Goal: Transaction & Acquisition: Purchase product/service

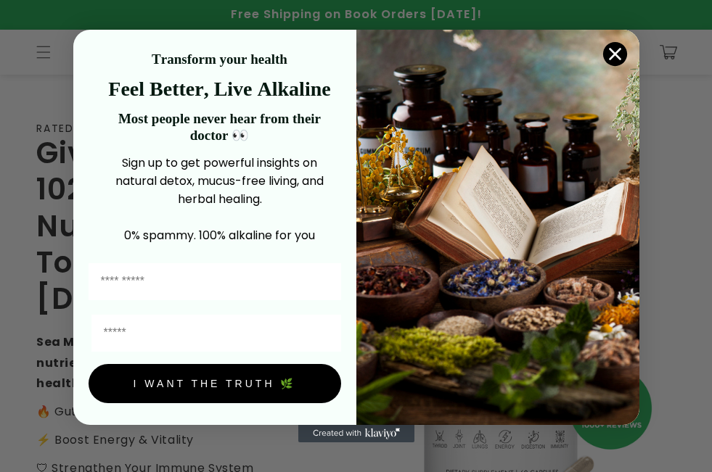
click at [76, 54] on icon "Close dialog" at bounding box center [615, 54] width 10 height 10
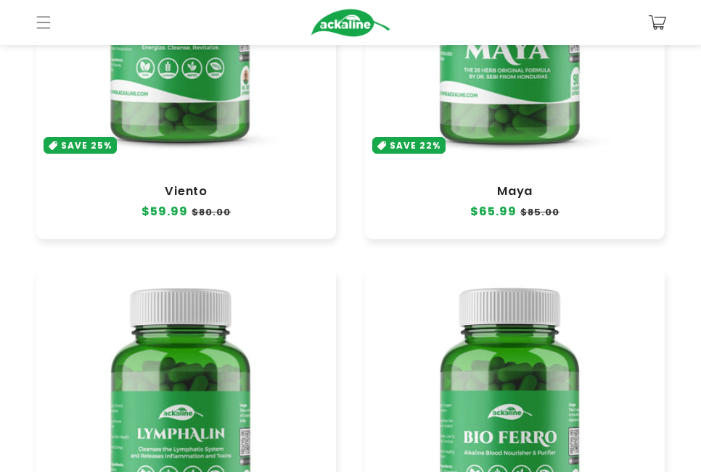
scroll to position [726, 0]
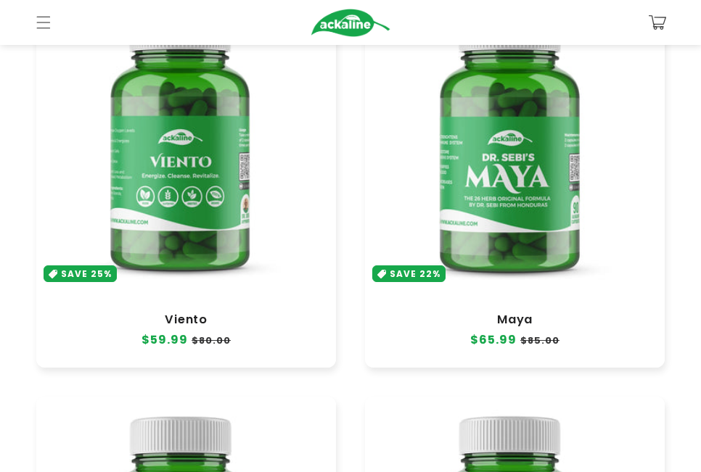
click at [76, 197] on link "Maya" at bounding box center [515, 320] width 271 height 15
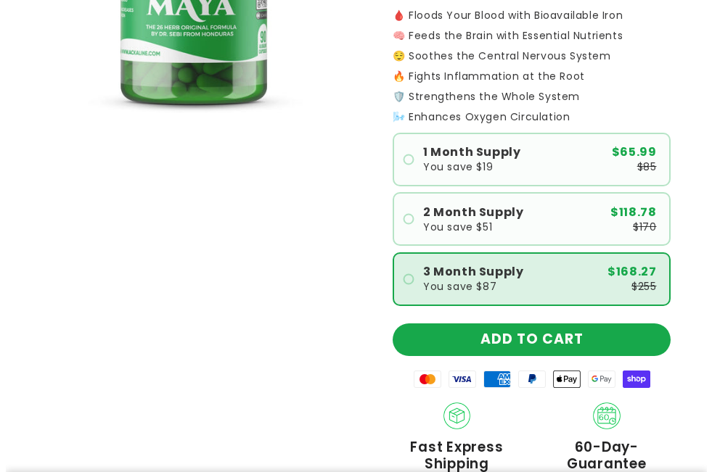
scroll to position [290, 0]
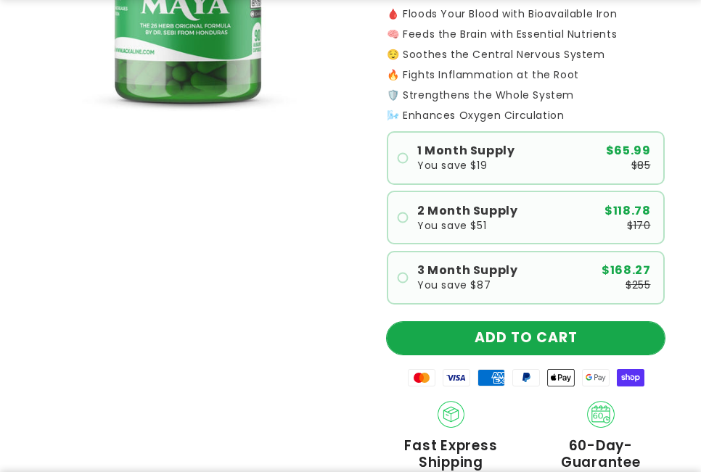
click at [545, 329] on button "ADD TO CART" at bounding box center [526, 338] width 278 height 33
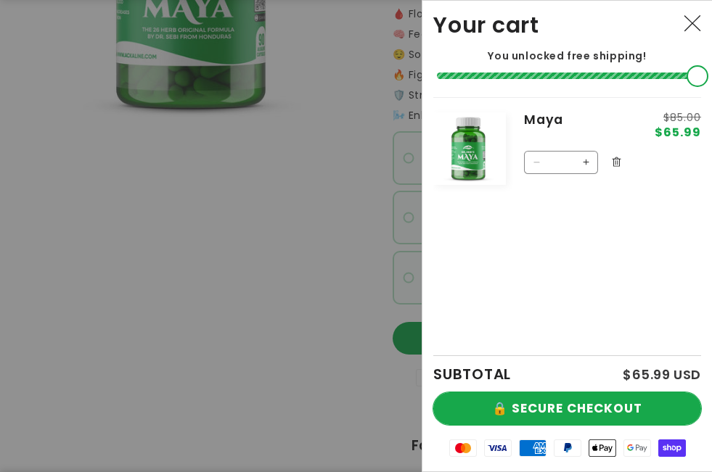
click at [582, 414] on button "🔒 SECURE CHECKOUT" at bounding box center [567, 409] width 268 height 33
